Goal: Check status: Check status

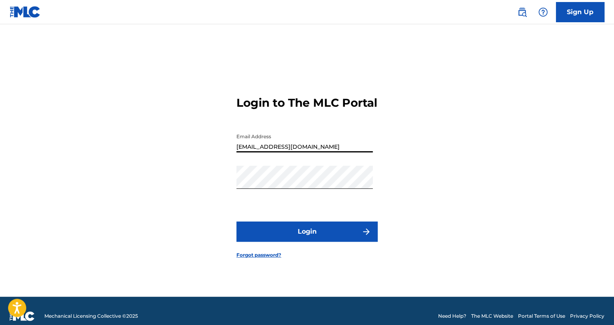
drag, startPoint x: 311, startPoint y: 151, endPoint x: 171, endPoint y: 146, distance: 140.5
click at [171, 146] on div "Login to The MLC Portal Email Address [EMAIL_ADDRESS][DOMAIN_NAME] Password Log…" at bounding box center [307, 170] width 565 height 252
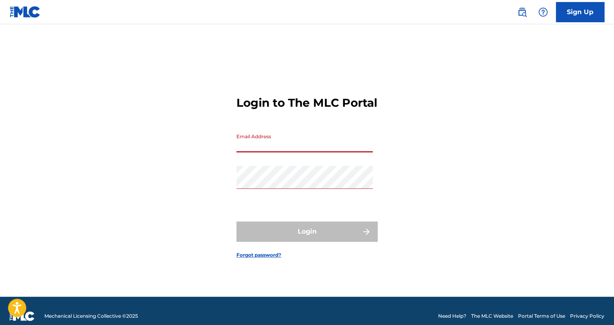
click at [252, 152] on input "Email Address" at bounding box center [305, 140] width 136 height 23
type input "[EMAIL_ADDRESS][DOMAIN_NAME]"
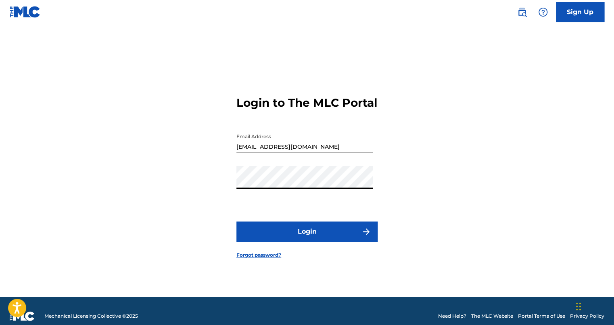
click at [206, 228] on div "Login to The MLC Portal Email Address [EMAIL_ADDRESS][DOMAIN_NAME] Password Log…" at bounding box center [307, 170] width 565 height 252
click at [257, 235] on button "Login" at bounding box center [307, 231] width 141 height 20
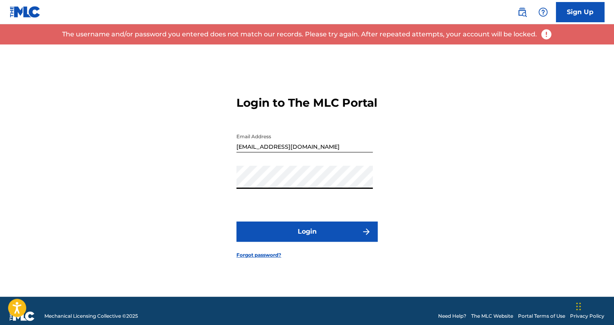
click at [232, 170] on div "Login to The MLC Portal Email Address [EMAIL_ADDRESS][DOMAIN_NAME] Password Log…" at bounding box center [307, 170] width 565 height 252
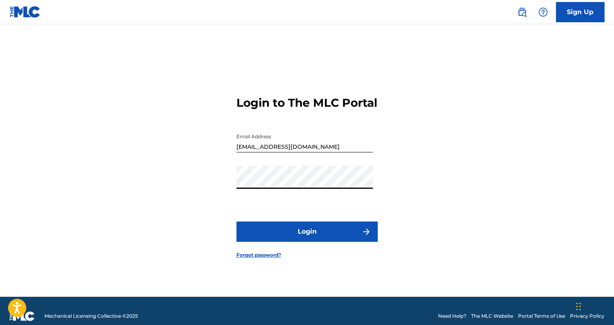
click at [237, 221] on button "Login" at bounding box center [307, 231] width 141 height 20
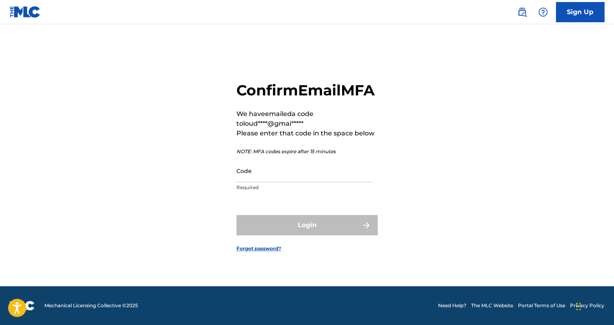
scroll to position [10, 0]
click at [283, 182] on input "Code" at bounding box center [305, 170] width 136 height 23
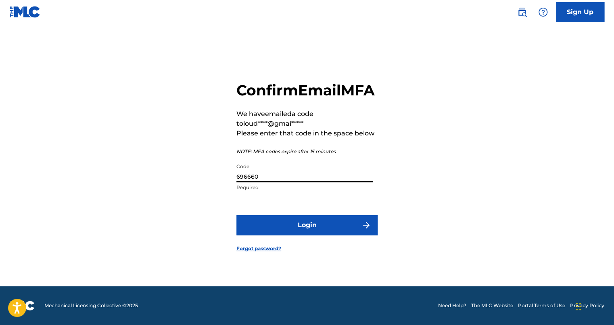
type input "696660"
click at [328, 221] on form "Confirm Email MFA We have emailed a code to loud****@gmai***** Please enter tha…" at bounding box center [307, 160] width 141 height 252
click at [318, 231] on button "Login" at bounding box center [307, 225] width 141 height 20
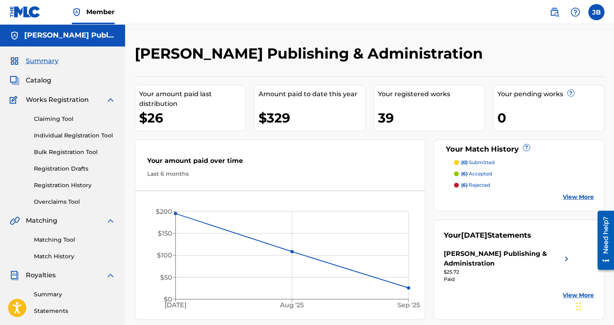
click at [573, 191] on div "(0) submitted (6) accepted (6) rejected View More" at bounding box center [519, 180] width 150 height 42
click at [566, 197] on link "View More" at bounding box center [578, 197] width 31 height 8
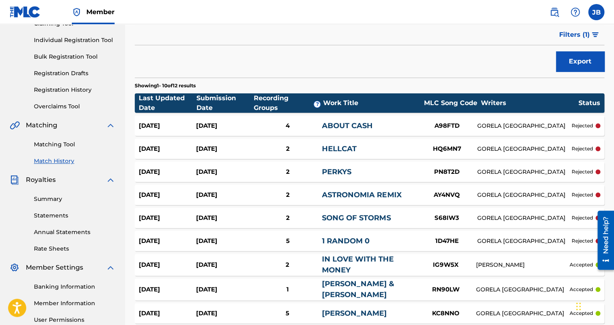
scroll to position [88, 0]
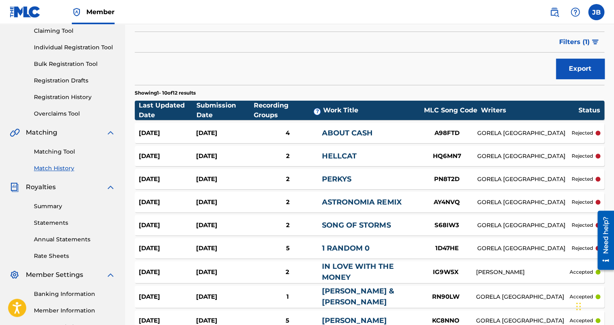
click at [580, 127] on div "[DATE] [DATE] 4 ABOUT CASH A98FTD GORELA COLOMBIA rejected" at bounding box center [370, 133] width 470 height 20
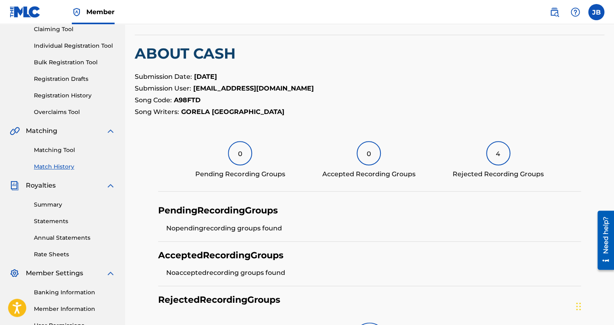
scroll to position [203, 0]
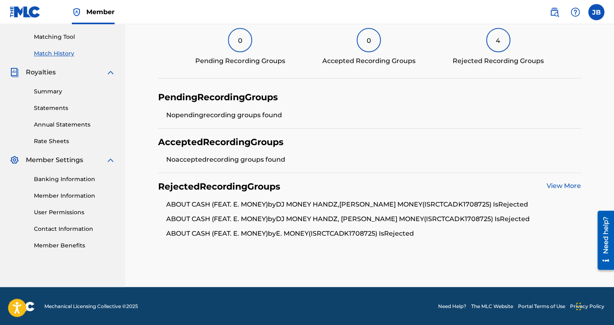
click at [560, 184] on link "View More" at bounding box center [564, 186] width 34 height 8
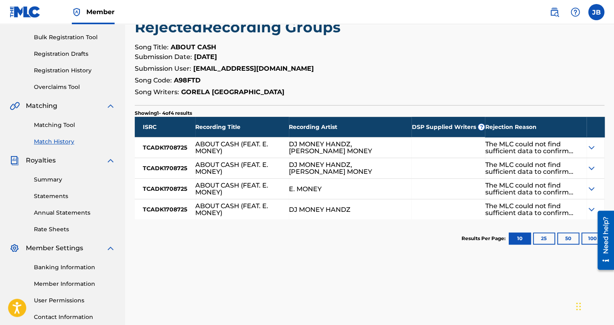
scroll to position [121, 0]
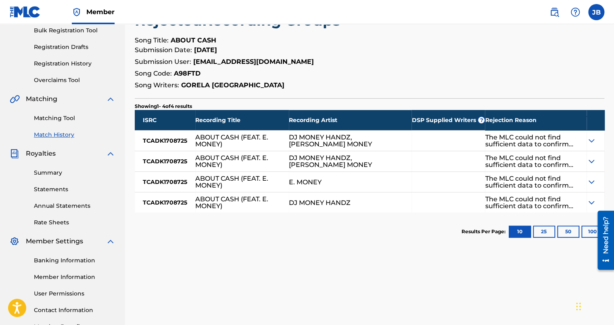
click at [589, 143] on img at bounding box center [592, 141] width 10 height 10
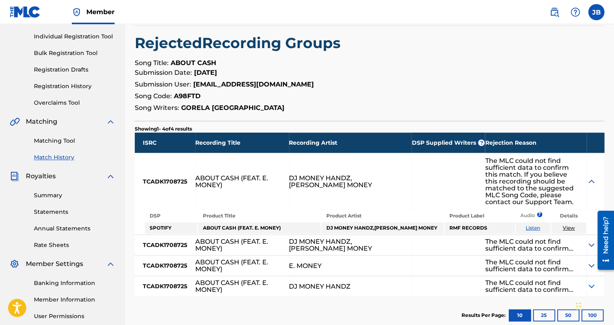
scroll to position [103, 0]
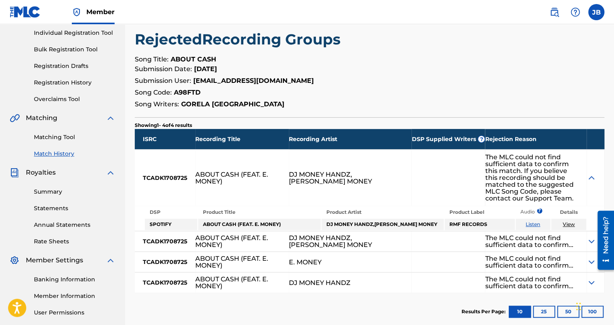
click at [588, 174] on img at bounding box center [592, 178] width 10 height 10
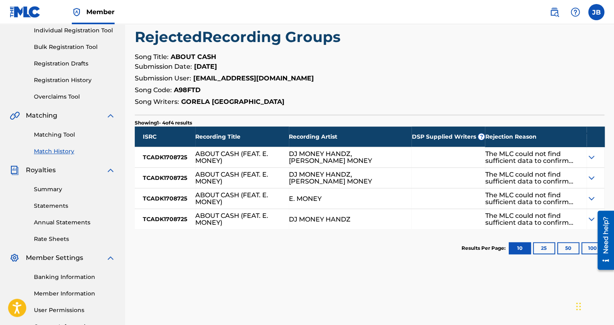
scroll to position [105, 0]
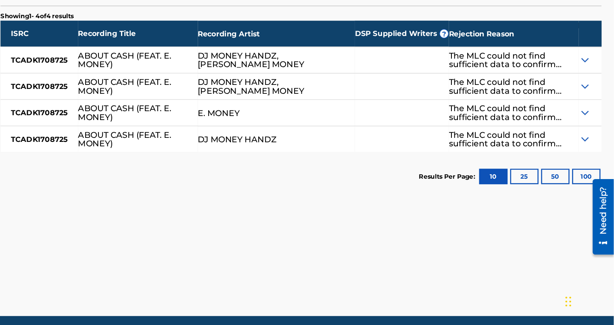
click at [546, 186] on div "The MLC could not find sufficient data to confirm this match. If you believe th…" at bounding box center [536, 179] width 102 height 20
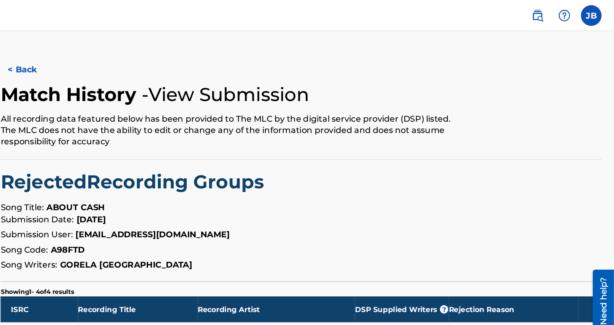
scroll to position [0, 0]
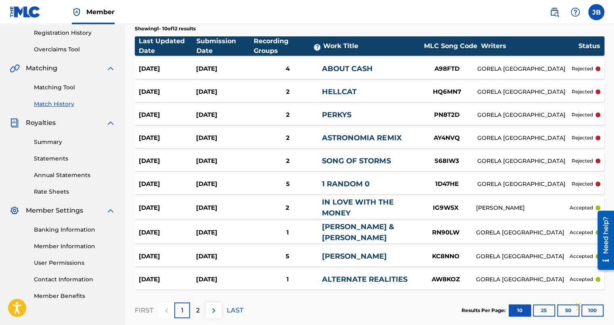
scroll to position [147, 0]
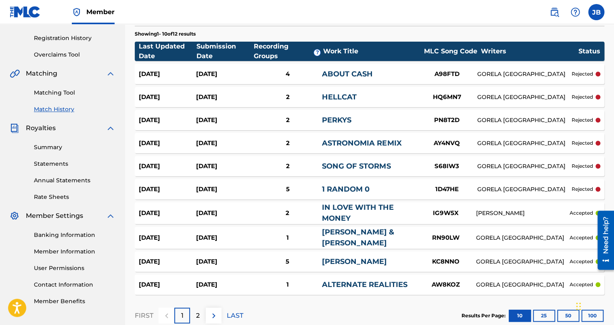
drag, startPoint x: 616, startPoint y: 187, endPoint x: 22, endPoint y: 16, distance: 618.2
click at [595, 13] on label at bounding box center [596, 12] width 16 height 16
click at [597, 12] on input "[PERSON_NAME] [EMAIL_ADDRESS][DOMAIN_NAME] Notification Preferences Profile Log…" at bounding box center [597, 12] width 0 height 0
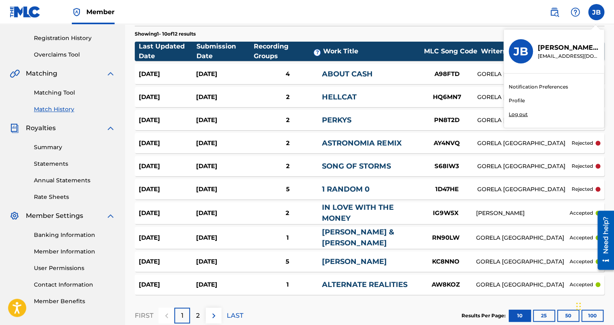
click at [523, 113] on p "Log out" at bounding box center [518, 114] width 19 height 7
click at [597, 12] on input "[PERSON_NAME] [EMAIL_ADDRESS][DOMAIN_NAME] Notification Preferences Profile Log…" at bounding box center [597, 12] width 0 height 0
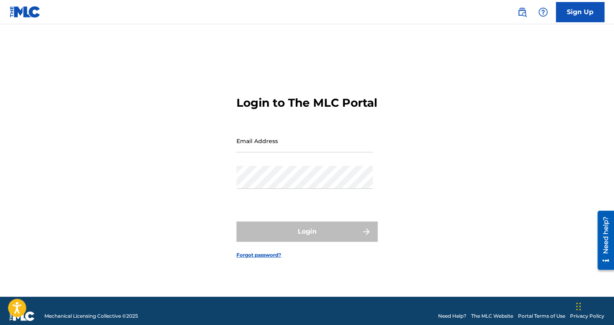
type input "[EMAIL_ADDRESS][DOMAIN_NAME]"
